Goal: Task Accomplishment & Management: Use online tool/utility

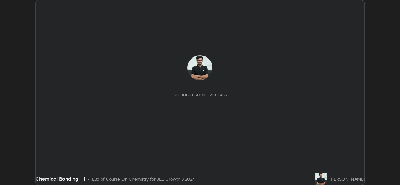
scroll to position [185, 400]
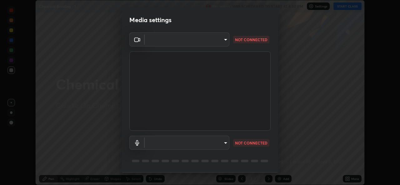
type input "02c526a7d083af2ea0f9b848da83c41b37d7728a07c2247aa6837277cf3aa32d"
type input "1f9b2b7b856d792cc5f4e166810154640c8dc3d584de9c331c588b9cd70d1665"
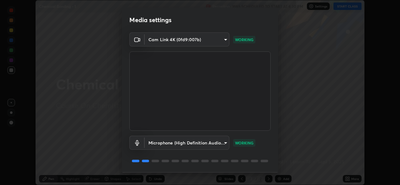
scroll to position [20, 0]
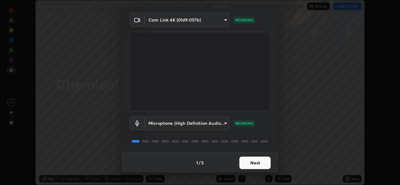
click at [255, 162] on button "Next" at bounding box center [255, 163] width 31 height 13
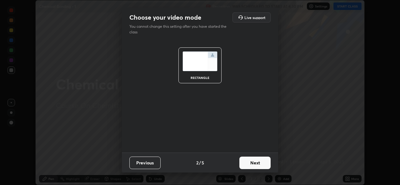
scroll to position [0, 0]
click at [254, 161] on button "Next" at bounding box center [255, 163] width 31 height 13
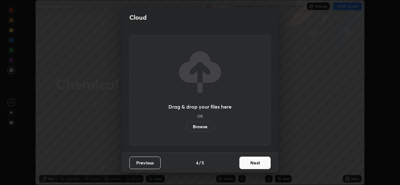
click at [253, 162] on button "Next" at bounding box center [255, 163] width 31 height 13
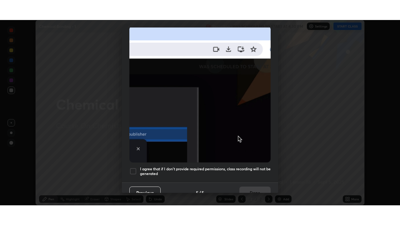
scroll to position [147, 0]
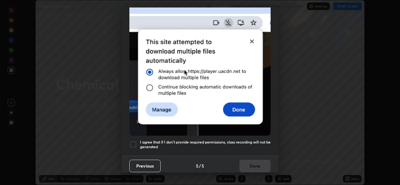
click at [132, 141] on div at bounding box center [133, 145] width 8 height 8
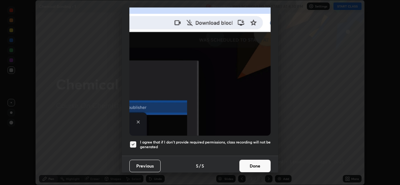
click at [250, 164] on button "Done" at bounding box center [255, 166] width 31 height 13
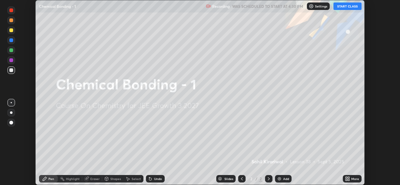
click at [347, 177] on icon at bounding box center [347, 178] width 2 height 2
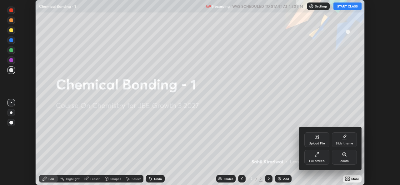
click at [327, 157] on div "Full screen" at bounding box center [317, 157] width 25 height 15
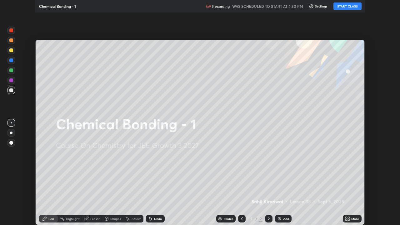
scroll to position [225, 400]
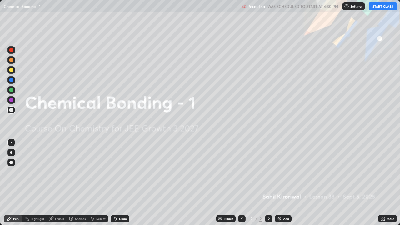
click at [385, 8] on button "START CLASS" at bounding box center [383, 7] width 28 height 8
click at [286, 185] on div "Add" at bounding box center [286, 218] width 6 height 3
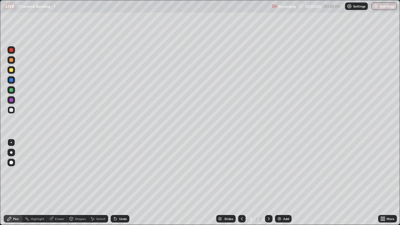
click at [11, 70] on div at bounding box center [11, 70] width 4 height 4
click at [226, 185] on div "Slides" at bounding box center [225, 219] width 19 height 8
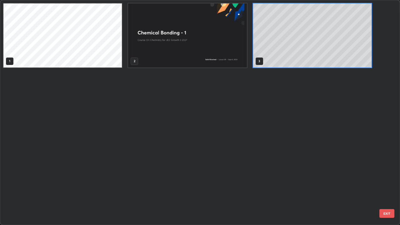
scroll to position [223, 397]
click at [135, 74] on div "1 2 3" at bounding box center [194, 112] width 389 height 225
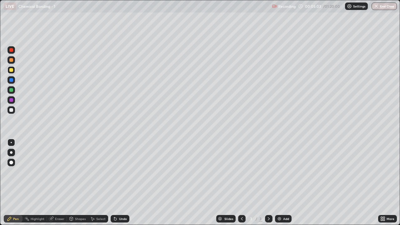
click at [286, 185] on div "Add" at bounding box center [286, 218] width 6 height 3
click at [239, 185] on div at bounding box center [242, 219] width 8 height 8
click at [96, 185] on div "Select" at bounding box center [100, 218] width 9 height 3
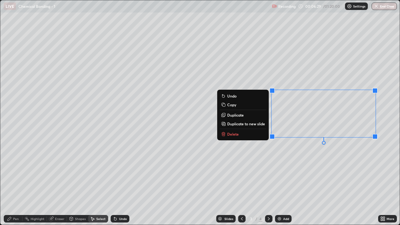
click at [241, 134] on button "Delete" at bounding box center [243, 134] width 47 height 8
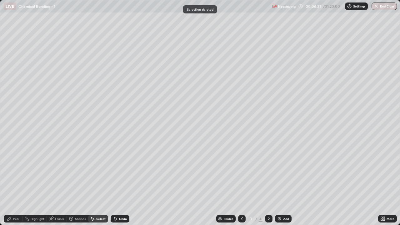
click at [17, 185] on div "Pen" at bounding box center [16, 218] width 6 height 3
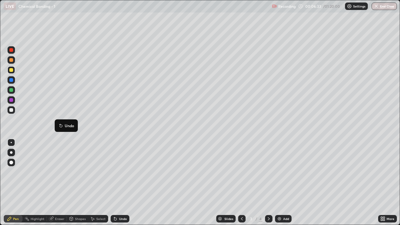
click at [13, 185] on div "Pen" at bounding box center [16, 218] width 6 height 3
click at [267, 185] on icon at bounding box center [269, 218] width 5 height 5
click at [11, 101] on div at bounding box center [11, 100] width 4 height 4
click at [39, 185] on div "Highlight" at bounding box center [38, 218] width 14 height 3
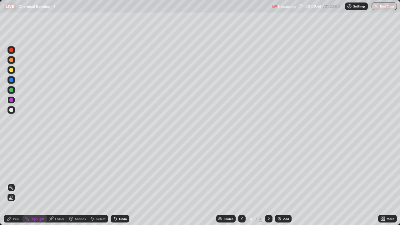
click at [60, 185] on div "Eraser" at bounding box center [59, 218] width 9 height 3
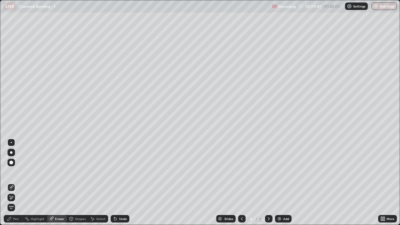
click at [14, 185] on div "Pen" at bounding box center [16, 218] width 6 height 3
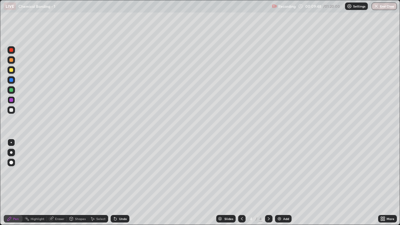
click at [13, 103] on div at bounding box center [12, 100] width 8 height 8
click at [10, 89] on div at bounding box center [11, 90] width 4 height 4
click at [123, 185] on div "Undo" at bounding box center [123, 218] width 8 height 3
click at [60, 185] on div "Eraser" at bounding box center [57, 219] width 20 height 8
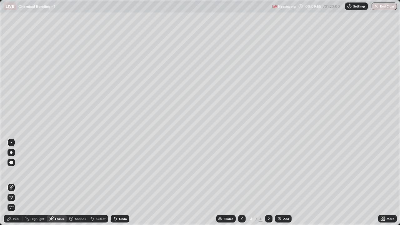
click at [78, 185] on div "Shapes" at bounding box center [80, 218] width 11 height 3
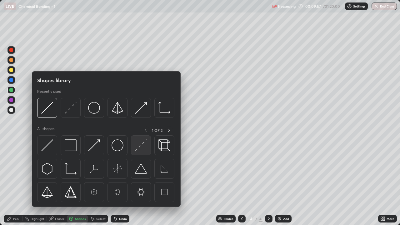
click at [140, 147] on img at bounding box center [141, 146] width 12 height 12
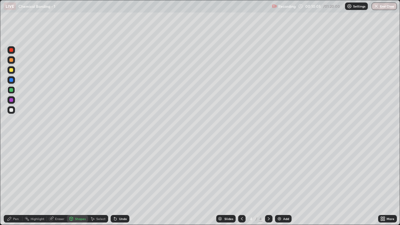
click at [78, 185] on div "Shapes" at bounding box center [77, 219] width 21 height 8
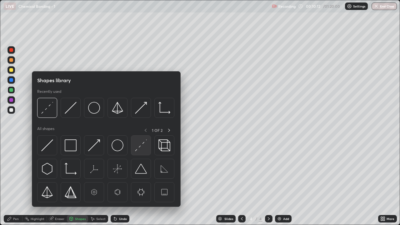
click at [140, 144] on img at bounding box center [141, 146] width 12 height 12
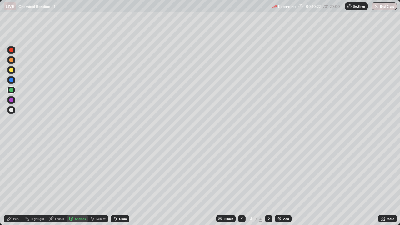
click at [11, 110] on div at bounding box center [11, 110] width 4 height 4
click at [79, 185] on div "Shapes" at bounding box center [80, 218] width 11 height 3
click at [99, 185] on div "Select" at bounding box center [100, 218] width 9 height 3
click at [81, 185] on div "Shapes" at bounding box center [77, 219] width 21 height 8
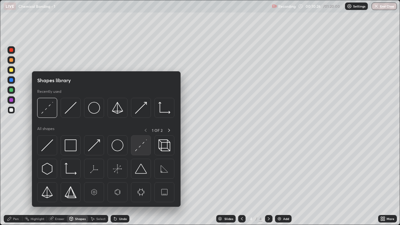
click at [137, 145] on img at bounding box center [141, 146] width 12 height 12
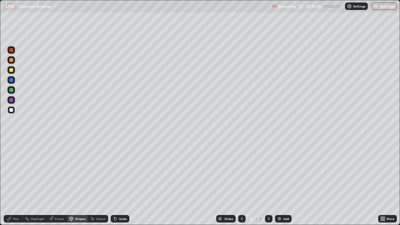
click at [122, 185] on div "Undo" at bounding box center [123, 218] width 8 height 3
click at [12, 113] on div at bounding box center [12, 110] width 8 height 8
click at [11, 91] on div at bounding box center [11, 90] width 4 height 4
click at [12, 111] on div at bounding box center [11, 110] width 4 height 4
click at [13, 185] on div "Pen" at bounding box center [13, 219] width 19 height 8
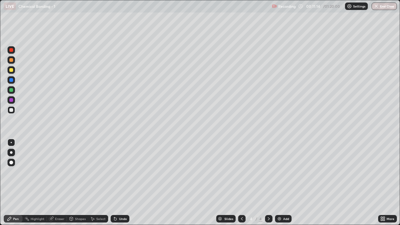
click at [122, 185] on div "Undo" at bounding box center [123, 218] width 8 height 3
click at [120, 185] on div "Undo" at bounding box center [123, 218] width 8 height 3
click at [119, 185] on div "Undo" at bounding box center [123, 218] width 8 height 3
click at [119, 185] on div "Undo" at bounding box center [120, 219] width 19 height 8
click at [120, 185] on div "Undo" at bounding box center [123, 218] width 8 height 3
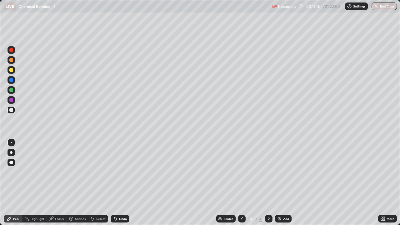
click at [119, 185] on div "Undo" at bounding box center [120, 219] width 19 height 8
click at [118, 185] on div "Undo" at bounding box center [120, 219] width 19 height 8
click at [12, 90] on div at bounding box center [11, 90] width 4 height 4
click at [119, 185] on div "Undo" at bounding box center [123, 218] width 8 height 3
click at [120, 185] on div "Undo" at bounding box center [123, 218] width 8 height 3
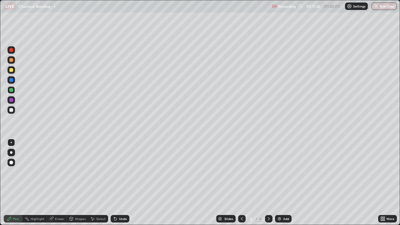
click at [119, 185] on div "Undo" at bounding box center [120, 219] width 19 height 8
click at [13, 111] on div at bounding box center [11, 110] width 4 height 4
click at [13, 109] on div at bounding box center [12, 110] width 8 height 8
click at [286, 185] on div "Add" at bounding box center [286, 218] width 6 height 3
click at [122, 185] on div "Undo" at bounding box center [120, 219] width 19 height 8
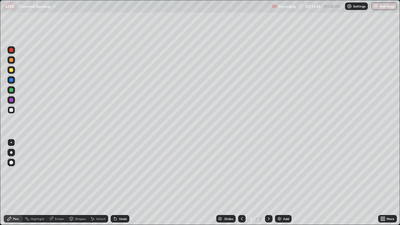
click at [80, 185] on div "Shapes" at bounding box center [80, 218] width 11 height 3
click at [97, 185] on div "Select" at bounding box center [100, 218] width 9 height 3
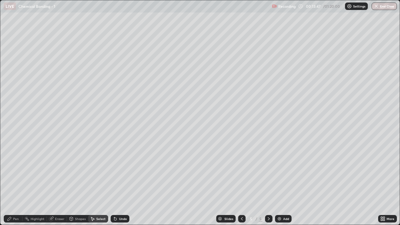
click at [76, 185] on div "Shapes" at bounding box center [80, 218] width 11 height 3
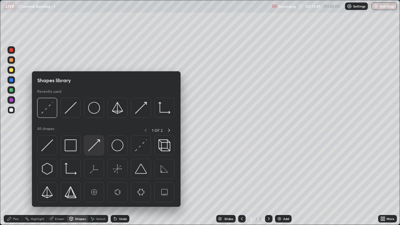
click at [94, 147] on img at bounding box center [94, 146] width 12 height 12
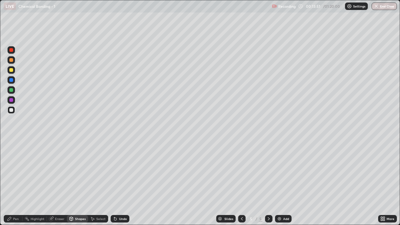
click at [119, 185] on div "Undo" at bounding box center [123, 218] width 8 height 3
click at [14, 185] on div "Pen" at bounding box center [16, 218] width 6 height 3
click at [118, 185] on div "Undo" at bounding box center [120, 219] width 19 height 8
click at [121, 185] on div "Undo" at bounding box center [123, 218] width 8 height 3
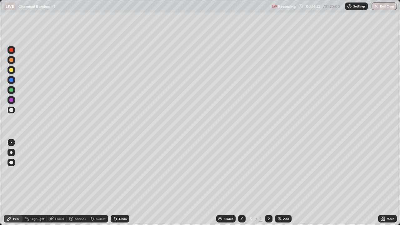
click at [11, 90] on div at bounding box center [11, 90] width 4 height 4
click at [12, 102] on div at bounding box center [11, 100] width 4 height 4
click at [14, 91] on div at bounding box center [12, 90] width 8 height 8
click at [123, 185] on div "Undo" at bounding box center [120, 219] width 19 height 8
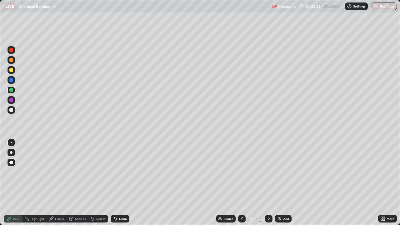
click at [122, 185] on div "Undo" at bounding box center [120, 219] width 19 height 8
click at [126, 185] on div "Undo" at bounding box center [120, 219] width 19 height 8
click at [121, 185] on div "Undo" at bounding box center [120, 219] width 19 height 8
click at [119, 185] on div "Undo" at bounding box center [118, 219] width 21 height 13
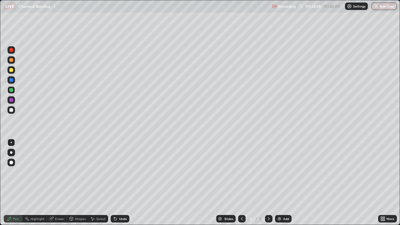
click at [77, 185] on div "Shapes" at bounding box center [80, 218] width 11 height 3
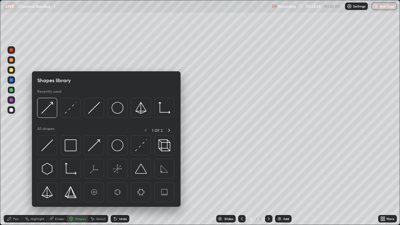
click at [57, 185] on div "Eraser" at bounding box center [59, 218] width 9 height 3
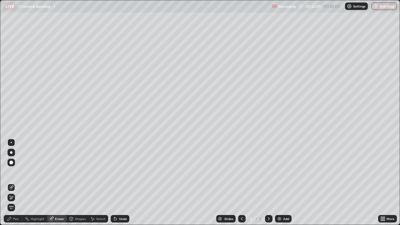
click at [77, 185] on div "Shapes" at bounding box center [80, 218] width 11 height 3
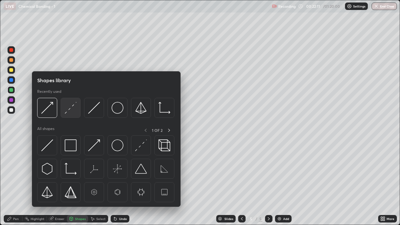
click at [70, 112] on img at bounding box center [71, 108] width 12 height 12
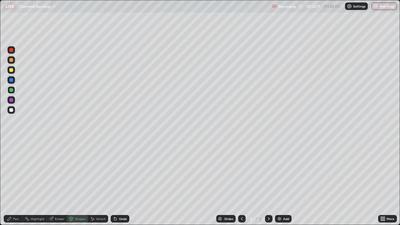
click at [12, 111] on div at bounding box center [11, 110] width 4 height 4
click at [119, 185] on div "Undo" at bounding box center [120, 219] width 19 height 8
click at [9, 185] on icon at bounding box center [10, 219] width 4 height 4
click at [12, 92] on div at bounding box center [11, 90] width 4 height 4
click at [122, 185] on div "Undo" at bounding box center [123, 218] width 8 height 3
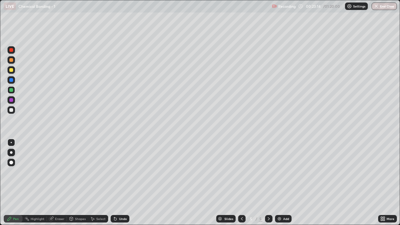
click at [76, 185] on div "Shapes" at bounding box center [80, 218] width 11 height 3
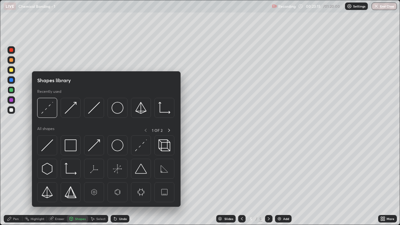
click at [100, 185] on div "Select" at bounding box center [100, 218] width 9 height 3
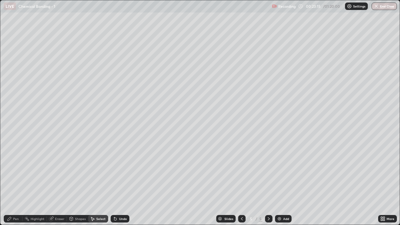
click at [59, 185] on div "Eraser" at bounding box center [59, 218] width 9 height 3
click at [14, 185] on div "Pen" at bounding box center [13, 219] width 19 height 8
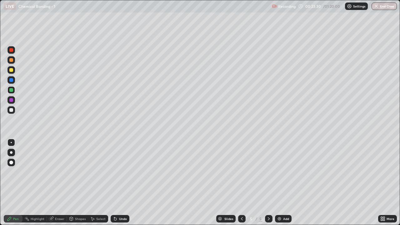
click at [122, 185] on div "Undo" at bounding box center [123, 218] width 8 height 3
click at [11, 113] on div at bounding box center [12, 110] width 8 height 8
click at [14, 90] on div at bounding box center [12, 90] width 8 height 8
click at [11, 92] on div at bounding box center [11, 90] width 4 height 4
click at [123, 185] on div "Undo" at bounding box center [123, 218] width 8 height 3
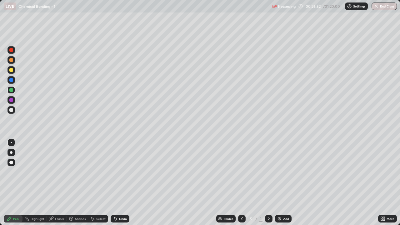
click at [119, 185] on div "Undo" at bounding box center [123, 218] width 8 height 3
click at [57, 185] on div "Eraser" at bounding box center [59, 218] width 9 height 3
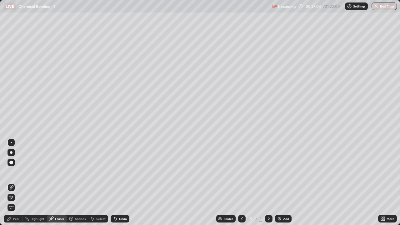
click at [25, 185] on circle at bounding box center [25, 218] width 1 height 1
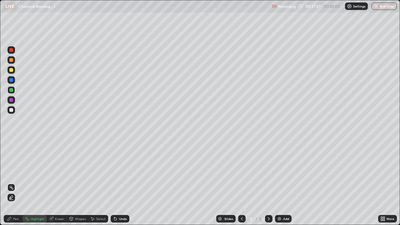
click at [13, 111] on div at bounding box center [12, 110] width 8 height 8
click at [11, 110] on div at bounding box center [11, 110] width 4 height 4
click at [11, 81] on div at bounding box center [11, 80] width 4 height 4
click at [120, 185] on div "Undo" at bounding box center [123, 218] width 8 height 3
click at [12, 185] on icon at bounding box center [9, 218] width 5 height 5
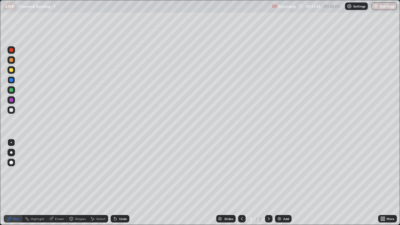
click at [284, 185] on div "Add" at bounding box center [283, 219] width 17 height 8
click at [239, 185] on div at bounding box center [242, 219] width 8 height 8
click at [284, 185] on div "Add" at bounding box center [283, 219] width 17 height 8
click at [13, 70] on div at bounding box center [11, 70] width 4 height 4
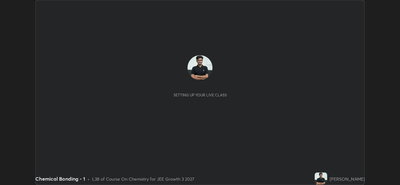
scroll to position [185, 400]
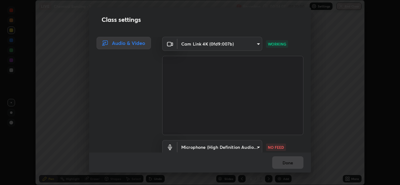
click at [254, 143] on body "Erase all LIVE Chemical Bonding - 1 Recording 00:34:07 / 01:20:00 Settings End …" at bounding box center [200, 92] width 400 height 185
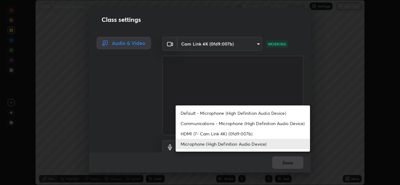
scroll to position [3, 0]
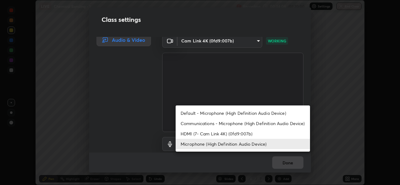
click at [255, 111] on li "Default - Microphone (High Definition Audio Device)" at bounding box center [243, 113] width 135 height 10
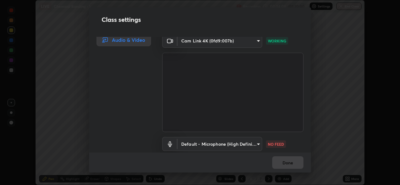
click at [243, 144] on body "Erase all LIVE Chemical Bonding - 1 Recording 00:34:09 / 01:20:00 Settings End …" at bounding box center [200, 92] width 400 height 185
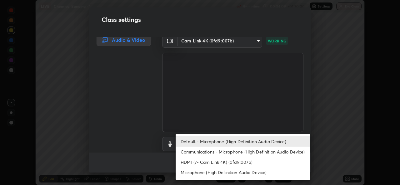
click at [245, 175] on li "Microphone (High Definition Audio Device)" at bounding box center [243, 173] width 135 height 10
type input "1f9b2b7b856d792cc5f4e166810154640c8dc3d584de9c331c588b9cd70d1665"
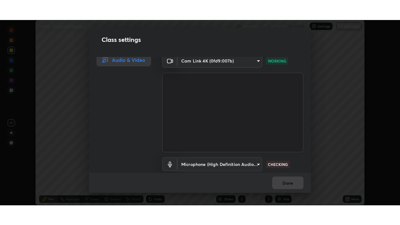
scroll to position [26, 0]
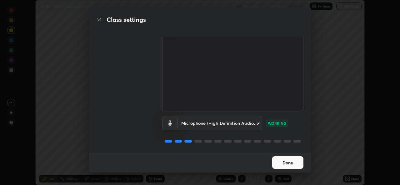
click at [291, 158] on button "Done" at bounding box center [287, 163] width 31 height 13
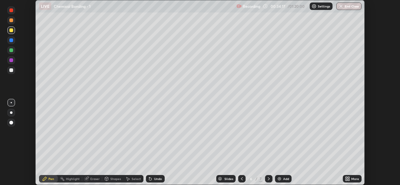
click at [349, 178] on icon at bounding box center [349, 178] width 2 height 2
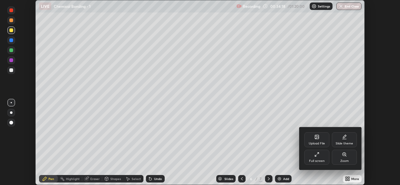
click at [316, 157] on div "Full screen" at bounding box center [317, 157] width 25 height 15
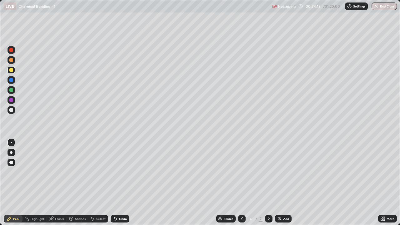
scroll to position [225, 400]
click at [124, 185] on div "Undo" at bounding box center [120, 219] width 19 height 8
click at [123, 185] on div "Undo" at bounding box center [123, 218] width 8 height 3
click at [122, 185] on div "Undo" at bounding box center [123, 218] width 8 height 3
click at [121, 185] on div "Undo" at bounding box center [123, 218] width 8 height 3
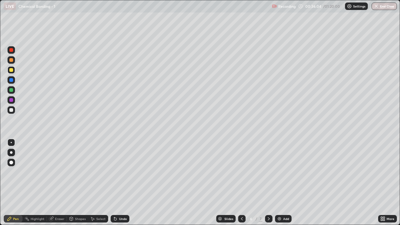
click at [123, 185] on div "Undo" at bounding box center [123, 218] width 8 height 3
click at [122, 185] on div "Undo" at bounding box center [123, 218] width 8 height 3
click at [266, 185] on div at bounding box center [269, 219] width 8 height 8
click at [14, 70] on div at bounding box center [12, 70] width 8 height 8
click at [84, 45] on button "Undo" at bounding box center [92, 48] width 18 height 8
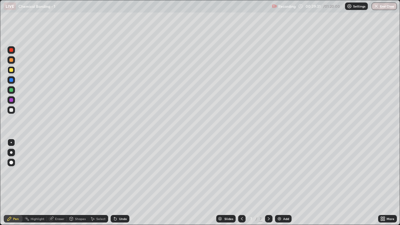
click at [114, 185] on icon at bounding box center [114, 217] width 1 height 1
click at [117, 185] on icon at bounding box center [115, 218] width 5 height 5
click at [119, 185] on div "Undo" at bounding box center [123, 218] width 8 height 3
click at [282, 185] on div "Add" at bounding box center [283, 219] width 17 height 8
click at [120, 185] on div "Undo" at bounding box center [123, 218] width 8 height 3
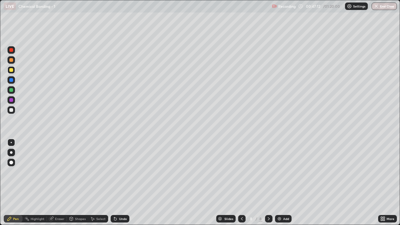
click at [283, 185] on div "Add" at bounding box center [286, 218] width 6 height 3
click at [241, 185] on icon at bounding box center [242, 218] width 5 height 5
click at [267, 185] on icon at bounding box center [269, 218] width 5 height 5
click at [244, 185] on div at bounding box center [242, 219] width 8 height 13
click at [267, 185] on icon at bounding box center [269, 218] width 5 height 5
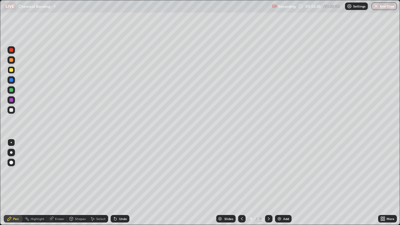
click at [286, 185] on div "Add" at bounding box center [286, 218] width 6 height 3
click at [113, 11] on div "LIVE Chemical Bonding - 1" at bounding box center [137, 6] width 266 height 13
click at [65, 185] on div "Eraser" at bounding box center [57, 219] width 20 height 8
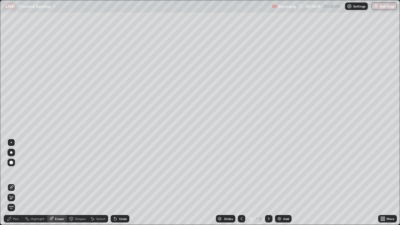
click at [80, 185] on div "Shapes" at bounding box center [80, 218] width 11 height 3
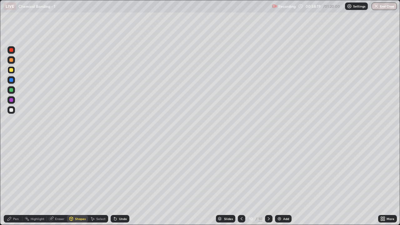
click at [96, 185] on div "Select" at bounding box center [100, 218] width 9 height 3
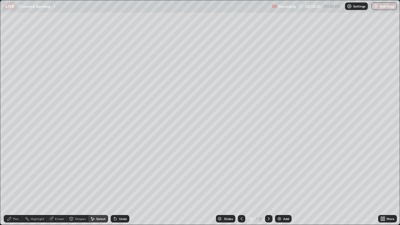
click at [58, 185] on div "Eraser" at bounding box center [59, 218] width 9 height 3
click at [17, 185] on div "Pen" at bounding box center [13, 219] width 19 height 8
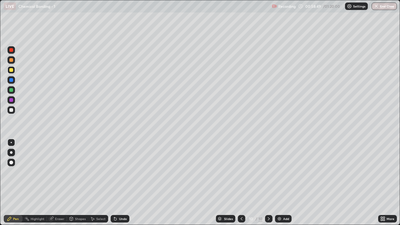
click at [120, 185] on div "Undo" at bounding box center [120, 219] width 19 height 8
click at [120, 185] on div "Undo" at bounding box center [123, 218] width 8 height 3
click at [117, 185] on icon at bounding box center [115, 218] width 5 height 5
click at [114, 185] on icon at bounding box center [115, 219] width 3 height 3
click at [124, 185] on div "Undo" at bounding box center [120, 219] width 19 height 8
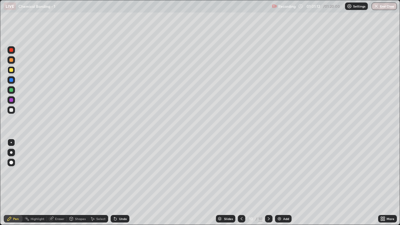
click at [121, 185] on div "Undo" at bounding box center [123, 218] width 8 height 3
click at [58, 185] on div "Eraser" at bounding box center [59, 218] width 9 height 3
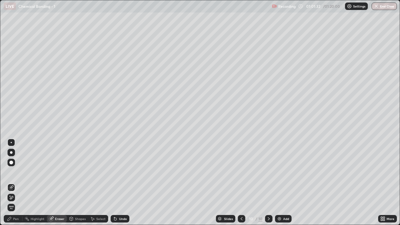
click at [284, 185] on div "Add" at bounding box center [283, 219] width 17 height 8
click at [16, 185] on div "Pen" at bounding box center [16, 218] width 6 height 3
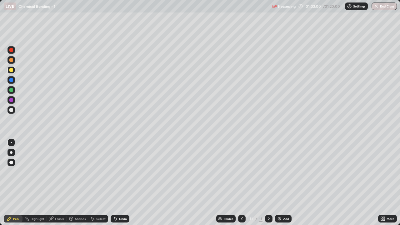
click at [239, 185] on div at bounding box center [242, 219] width 8 height 13
click at [272, 185] on div at bounding box center [269, 219] width 8 height 13
click at [241, 185] on icon at bounding box center [242, 218] width 5 height 5
click at [267, 185] on div at bounding box center [269, 219] width 8 height 8
click at [280, 185] on img at bounding box center [279, 218] width 5 height 5
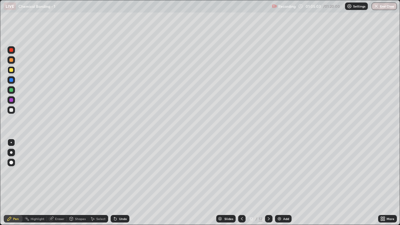
click at [123, 185] on div "Undo" at bounding box center [120, 219] width 19 height 8
click at [60, 185] on div "Eraser" at bounding box center [59, 218] width 9 height 3
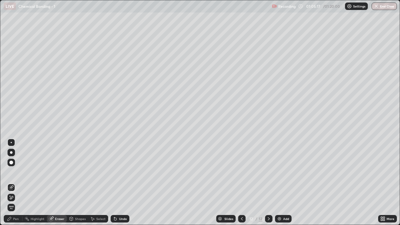
click at [11, 185] on icon at bounding box center [9, 218] width 5 height 5
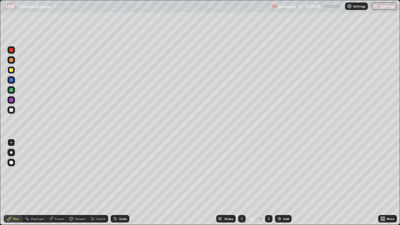
click at [241, 185] on icon at bounding box center [242, 218] width 5 height 5
click at [241, 185] on icon at bounding box center [242, 218] width 2 height 3
click at [241, 185] on icon at bounding box center [242, 218] width 5 height 5
click at [265, 185] on div at bounding box center [269, 219] width 8 height 8
click at [269, 185] on div at bounding box center [269, 219] width 8 height 8
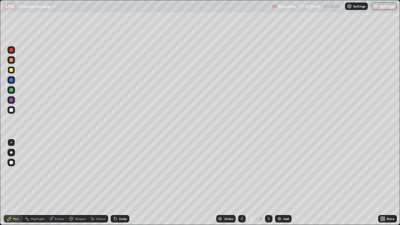
click at [100, 185] on div "Select" at bounding box center [100, 218] width 9 height 3
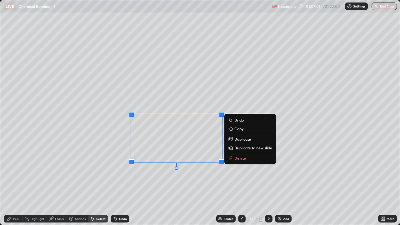
click at [240, 129] on p "Copy" at bounding box center [239, 128] width 9 height 5
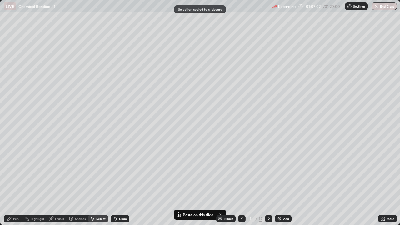
click at [268, 185] on icon at bounding box center [269, 218] width 5 height 5
click at [149, 116] on div "0 ° Undo Copy Paste here Duplicate Duplicate to new slide Delete" at bounding box center [200, 112] width 400 height 225
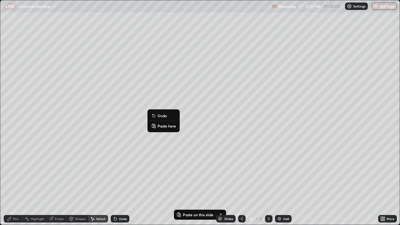
click at [166, 127] on p "Paste here" at bounding box center [167, 126] width 18 height 5
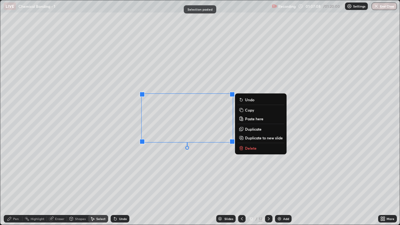
click at [156, 157] on div "0 ° Undo Copy Paste here Duplicate Duplicate to new slide Delete" at bounding box center [200, 112] width 400 height 225
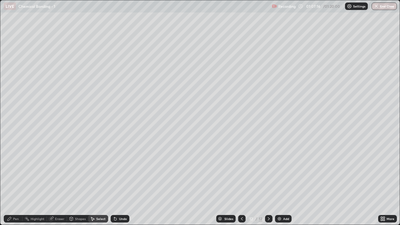
click at [11, 185] on icon at bounding box center [10, 219] width 4 height 4
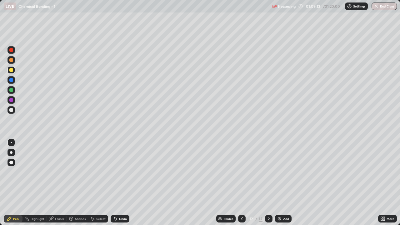
click at [125, 185] on div "Undo" at bounding box center [120, 219] width 19 height 8
click at [13, 111] on div at bounding box center [12, 110] width 8 height 8
click at [241, 185] on icon at bounding box center [242, 218] width 5 height 5
click at [268, 185] on icon at bounding box center [269, 218] width 5 height 5
click at [282, 185] on div "Add" at bounding box center [283, 219] width 17 height 8
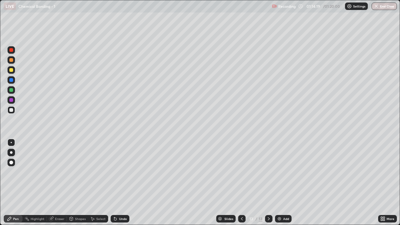
click at [12, 72] on div at bounding box center [12, 70] width 8 height 8
click at [12, 74] on div at bounding box center [12, 70] width 8 height 8
click at [333, 8] on div "/ 01:20:00" at bounding box center [332, 6] width 19 height 4
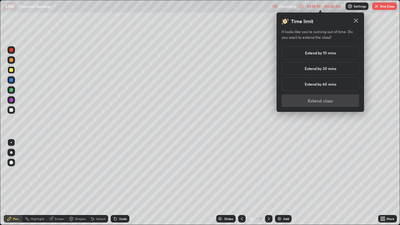
click at [347, 69] on div "Extend by 30 mins" at bounding box center [321, 68] width 78 height 13
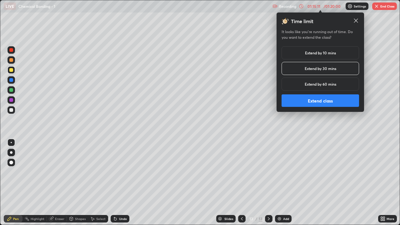
click at [332, 101] on button "Extend class" at bounding box center [321, 100] width 78 height 13
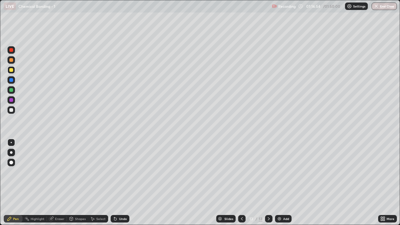
click at [116, 185] on icon at bounding box center [115, 218] width 5 height 5
click at [114, 185] on icon at bounding box center [114, 217] width 1 height 1
click at [114, 185] on div "Undo" at bounding box center [120, 219] width 19 height 8
click at [113, 185] on div "Undo" at bounding box center [120, 219] width 19 height 8
click at [113, 185] on icon at bounding box center [115, 218] width 5 height 5
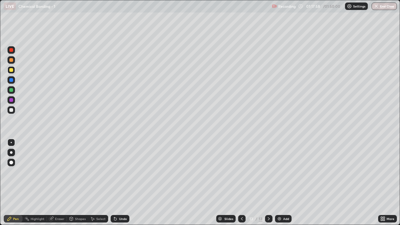
click at [114, 185] on div "Undo" at bounding box center [120, 219] width 19 height 8
click at [114, 185] on icon at bounding box center [115, 219] width 3 height 3
click at [113, 185] on div "Undo" at bounding box center [120, 219] width 19 height 8
click at [112, 185] on div "Undo" at bounding box center [120, 219] width 19 height 8
click at [114, 185] on icon at bounding box center [115, 219] width 3 height 3
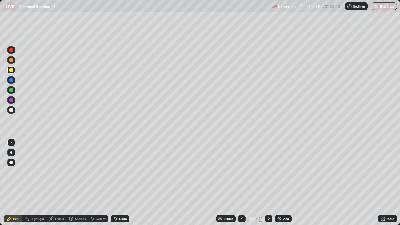
click at [114, 185] on icon at bounding box center [115, 219] width 3 height 3
click at [112, 185] on div "Undo" at bounding box center [120, 219] width 19 height 8
click at [114, 185] on icon at bounding box center [115, 219] width 3 height 3
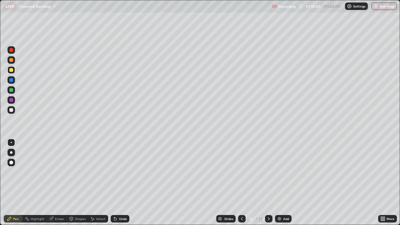
click at [113, 185] on icon at bounding box center [115, 218] width 5 height 5
click at [114, 185] on icon at bounding box center [115, 219] width 3 height 3
click at [119, 185] on div "Undo" at bounding box center [123, 218] width 8 height 3
click at [117, 185] on icon at bounding box center [115, 218] width 5 height 5
click at [115, 185] on icon at bounding box center [115, 218] width 5 height 5
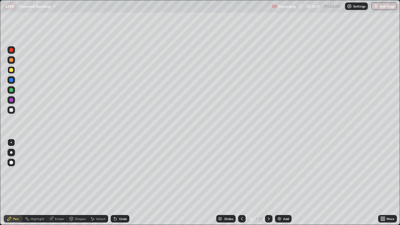
click at [119, 185] on div "Undo" at bounding box center [123, 218] width 8 height 3
click at [122, 185] on div "Undo" at bounding box center [120, 219] width 19 height 8
click at [122, 185] on div "Undo" at bounding box center [123, 218] width 8 height 3
click at [121, 185] on div "Undo" at bounding box center [123, 218] width 8 height 3
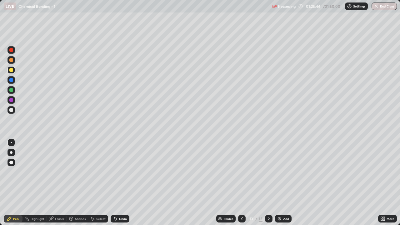
click at [126, 185] on div "Undo" at bounding box center [123, 218] width 8 height 3
click at [124, 185] on div "Undo" at bounding box center [123, 218] width 8 height 3
click at [128, 185] on div "Undo" at bounding box center [120, 219] width 19 height 8
click at [125, 185] on div "Undo" at bounding box center [123, 218] width 8 height 3
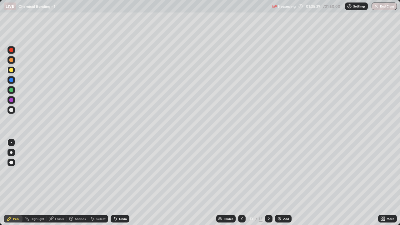
click at [280, 185] on img at bounding box center [279, 218] width 5 height 5
click at [121, 185] on div "Undo" at bounding box center [120, 219] width 19 height 8
click at [124, 185] on div "Undo" at bounding box center [123, 218] width 8 height 3
click at [120, 185] on div "Undo" at bounding box center [123, 218] width 8 height 3
click at [117, 185] on div "Undo" at bounding box center [120, 219] width 19 height 8
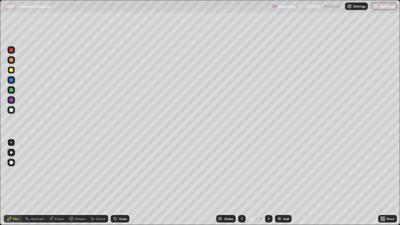
click at [121, 185] on div "Undo" at bounding box center [123, 218] width 8 height 3
click at [122, 185] on div "Undo" at bounding box center [123, 218] width 8 height 3
click at [116, 185] on icon at bounding box center [115, 218] width 5 height 5
click at [114, 185] on icon at bounding box center [115, 219] width 3 height 3
click at [115, 185] on icon at bounding box center [115, 219] width 3 height 3
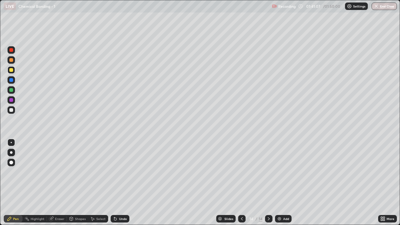
click at [114, 185] on icon at bounding box center [115, 219] width 3 height 3
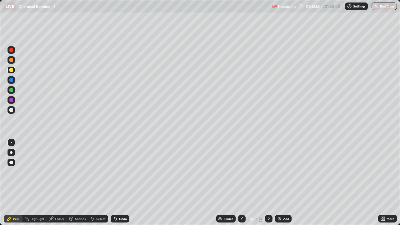
click at [241, 185] on icon at bounding box center [242, 218] width 5 height 5
click at [242, 185] on icon at bounding box center [242, 218] width 5 height 5
click at [271, 185] on icon at bounding box center [269, 218] width 5 height 5
click at [271, 185] on div at bounding box center [269, 219] width 8 height 8
click at [268, 185] on icon at bounding box center [269, 218] width 5 height 5
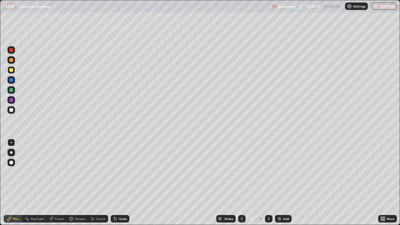
click at [269, 185] on icon at bounding box center [269, 218] width 5 height 5
click at [286, 185] on div "Add" at bounding box center [286, 218] width 6 height 3
click at [120, 185] on div "Undo" at bounding box center [123, 218] width 8 height 3
click at [118, 185] on div "Undo" at bounding box center [120, 219] width 19 height 8
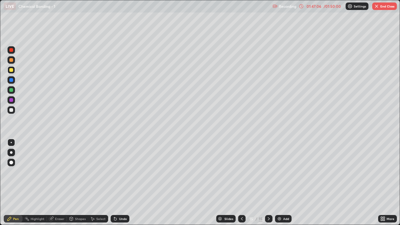
click at [118, 185] on div "Undo" at bounding box center [120, 219] width 19 height 8
click at [117, 185] on icon at bounding box center [115, 218] width 5 height 5
click at [116, 185] on icon at bounding box center [115, 218] width 5 height 5
click at [119, 185] on div "Undo" at bounding box center [120, 219] width 19 height 8
click at [115, 185] on icon at bounding box center [115, 219] width 3 height 3
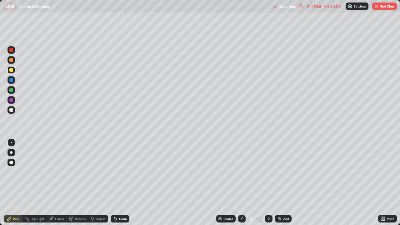
click at [114, 185] on icon at bounding box center [115, 219] width 3 height 3
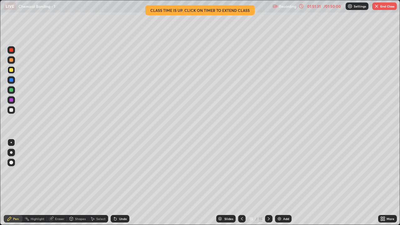
click at [102, 185] on div "Select" at bounding box center [100, 218] width 9 height 3
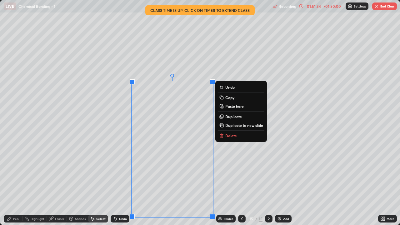
click at [115, 115] on div "0 ° Undo Copy Paste here Duplicate Duplicate to new slide Delete" at bounding box center [200, 112] width 400 height 225
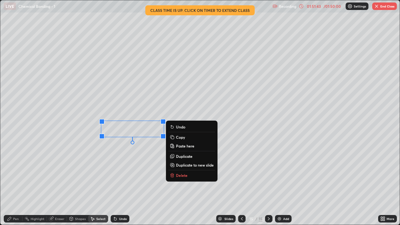
click at [79, 156] on div "0 ° Undo Copy Paste here Duplicate Duplicate to new slide Delete" at bounding box center [200, 112] width 400 height 225
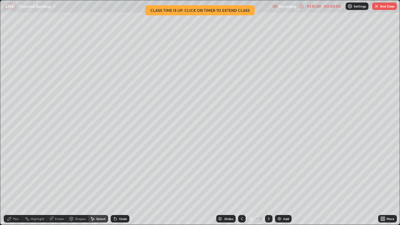
click at [117, 185] on icon at bounding box center [115, 218] width 5 height 5
click at [17, 185] on div "Pen" at bounding box center [16, 218] width 6 height 3
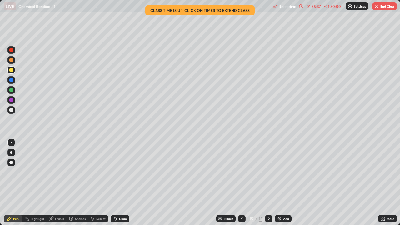
click at [280, 185] on img at bounding box center [279, 218] width 5 height 5
click at [331, 8] on div "/ 01:50:00" at bounding box center [332, 6] width 19 height 4
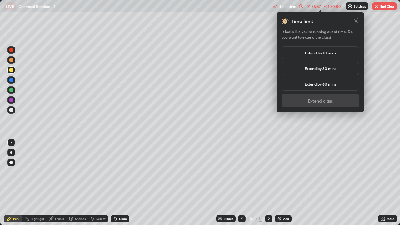
click at [334, 54] on h5 "Extend by 10 mins" at bounding box center [320, 53] width 31 height 6
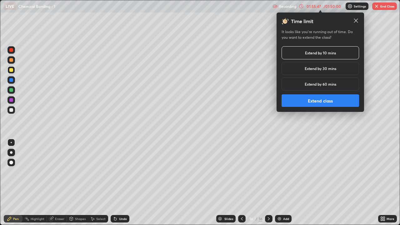
click at [332, 103] on button "Extend class" at bounding box center [321, 100] width 78 height 13
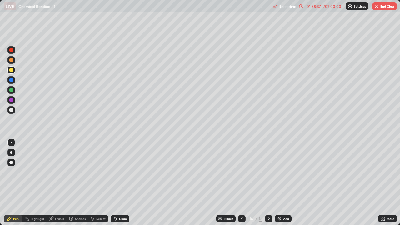
click at [117, 185] on icon at bounding box center [115, 218] width 5 height 5
click at [113, 185] on icon at bounding box center [115, 218] width 5 height 5
click at [241, 185] on icon at bounding box center [242, 218] width 5 height 5
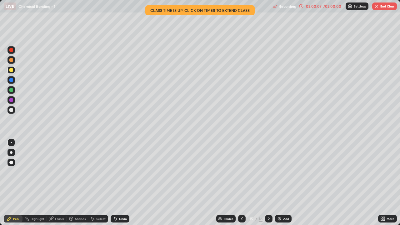
click at [265, 185] on div at bounding box center [269, 219] width 8 height 8
click at [241, 185] on icon at bounding box center [242, 218] width 5 height 5
click at [243, 185] on icon at bounding box center [242, 218] width 5 height 5
click at [268, 185] on icon at bounding box center [269, 218] width 5 height 5
click at [271, 185] on div at bounding box center [269, 219] width 8 height 8
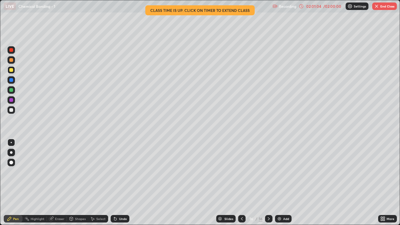
click at [60, 185] on div "Eraser" at bounding box center [59, 218] width 9 height 3
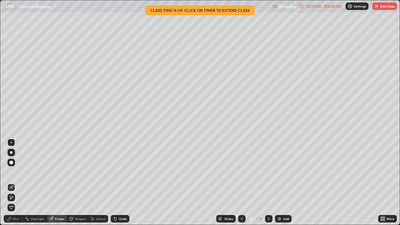
click at [16, 185] on div "Pen" at bounding box center [13, 219] width 19 height 8
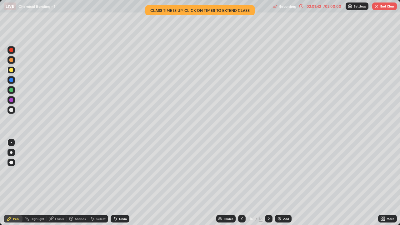
click at [119, 185] on div "Undo" at bounding box center [123, 218] width 8 height 3
click at [120, 185] on div "Undo" at bounding box center [120, 219] width 19 height 8
click at [119, 185] on div "Undo" at bounding box center [120, 219] width 19 height 8
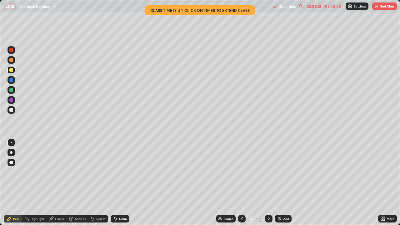
click at [120, 185] on div "Undo" at bounding box center [120, 219] width 19 height 8
click at [329, 7] on div "/ 02:00:00" at bounding box center [332, 6] width 19 height 4
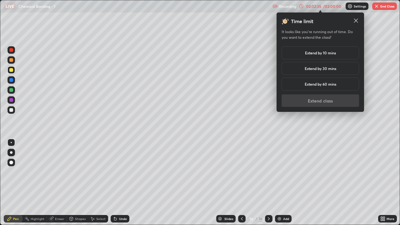
click at [331, 52] on h5 "Extend by 10 mins" at bounding box center [320, 53] width 31 height 6
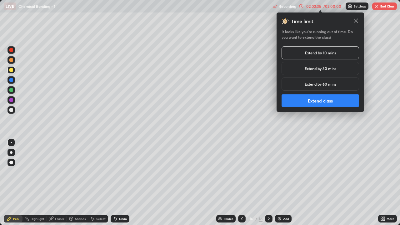
click at [320, 98] on button "Extend class" at bounding box center [321, 100] width 78 height 13
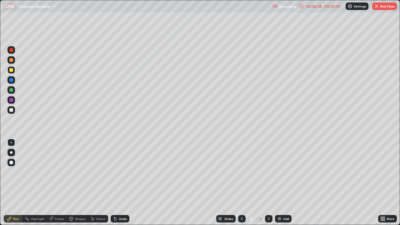
click at [280, 185] on img at bounding box center [279, 218] width 5 height 5
click at [11, 60] on div at bounding box center [11, 60] width 4 height 4
click at [241, 185] on icon at bounding box center [242, 218] width 5 height 5
click at [267, 185] on icon at bounding box center [269, 218] width 5 height 5
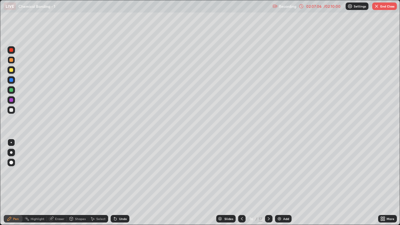
click at [266, 185] on div at bounding box center [269, 219] width 8 height 8
click at [316, 8] on div "02:08:05" at bounding box center [314, 6] width 18 height 4
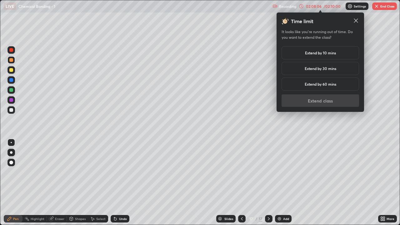
click at [314, 51] on h5 "Extend by 10 mins" at bounding box center [320, 53] width 31 height 6
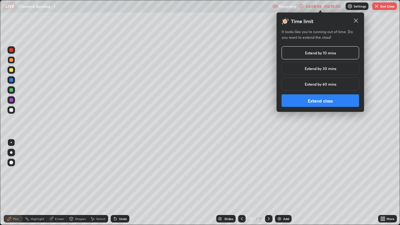
click at [307, 100] on button "Extend class" at bounding box center [321, 100] width 78 height 13
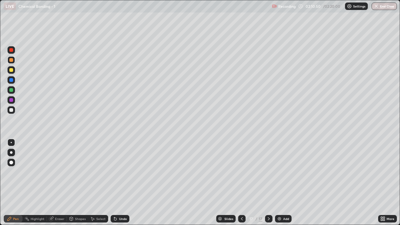
click at [114, 185] on icon at bounding box center [114, 217] width 1 height 1
click at [395, 6] on button "End Class" at bounding box center [385, 7] width 25 height 8
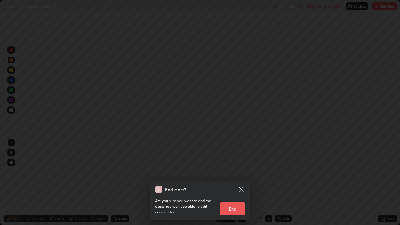
click at [234, 185] on button "End" at bounding box center [232, 209] width 25 height 13
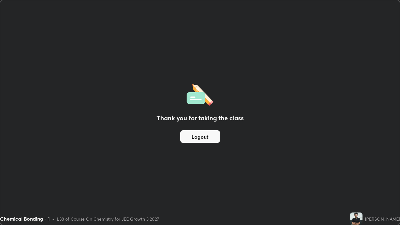
click at [202, 134] on button "Logout" at bounding box center [200, 136] width 40 height 13
